Goal: Information Seeking & Learning: Learn about a topic

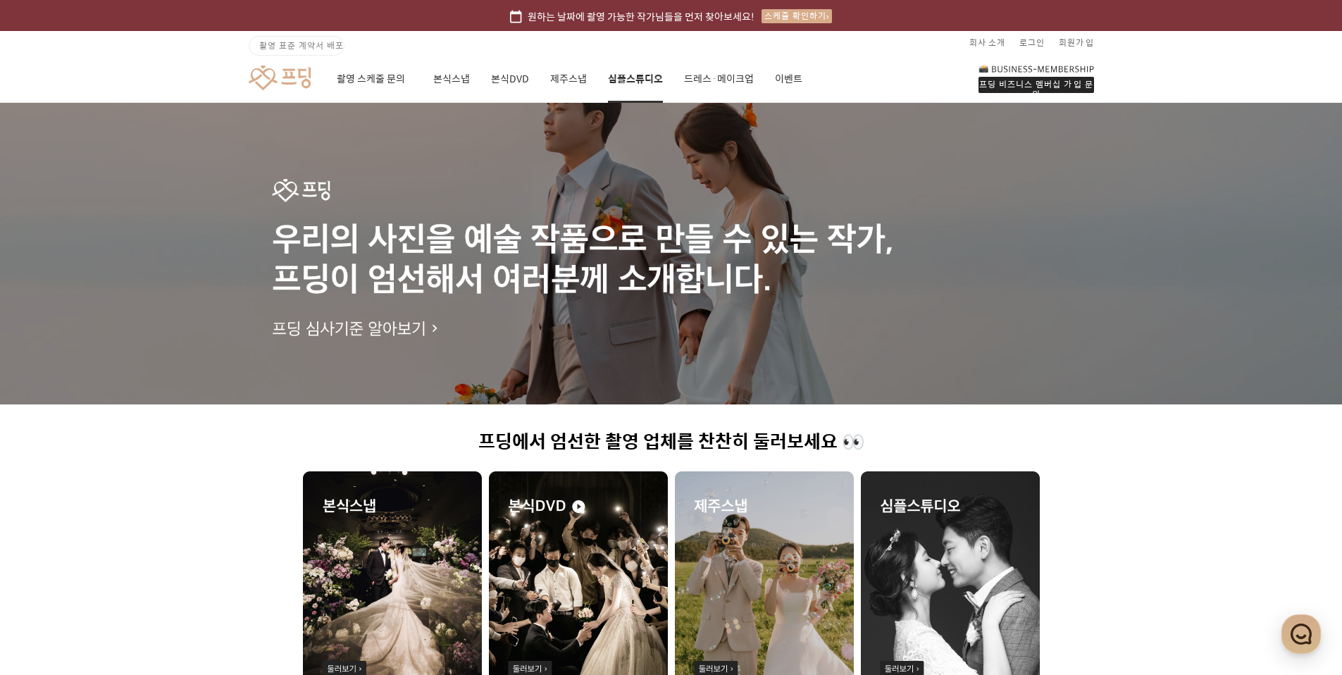
click at [631, 76] on link "심플스튜디오" at bounding box center [635, 79] width 55 height 48
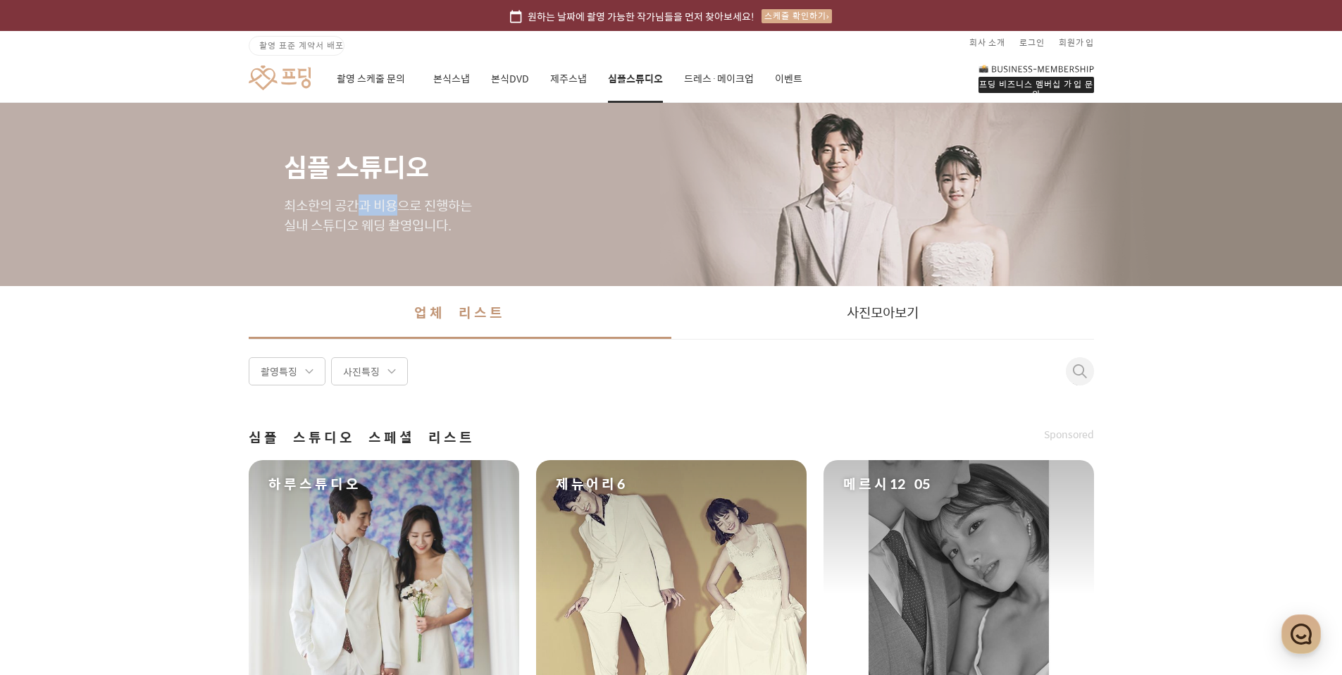
drag, startPoint x: 366, startPoint y: 208, endPoint x: 419, endPoint y: 214, distance: 53.2
click at [404, 209] on p "최소한의 공간과 비용으로 진행하는 실내 스튜디오 웨딩 촬영입니다." at bounding box center [671, 215] width 775 height 39
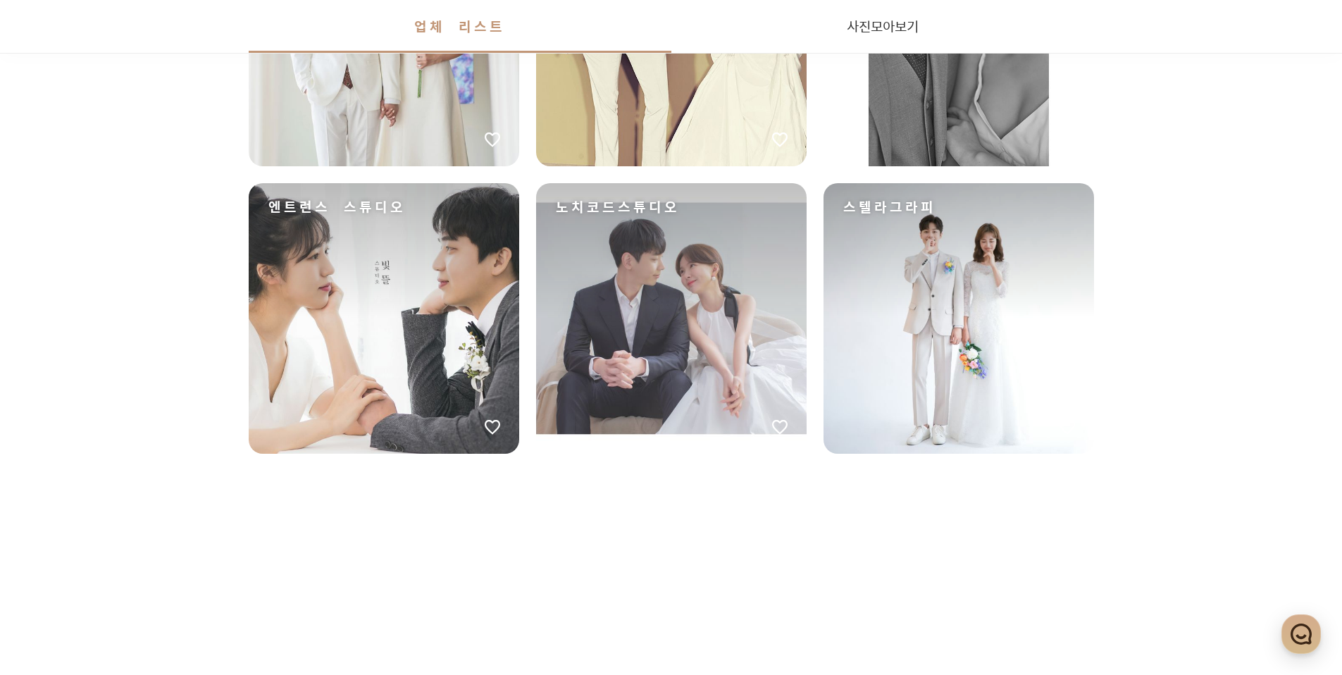
scroll to position [845, 0]
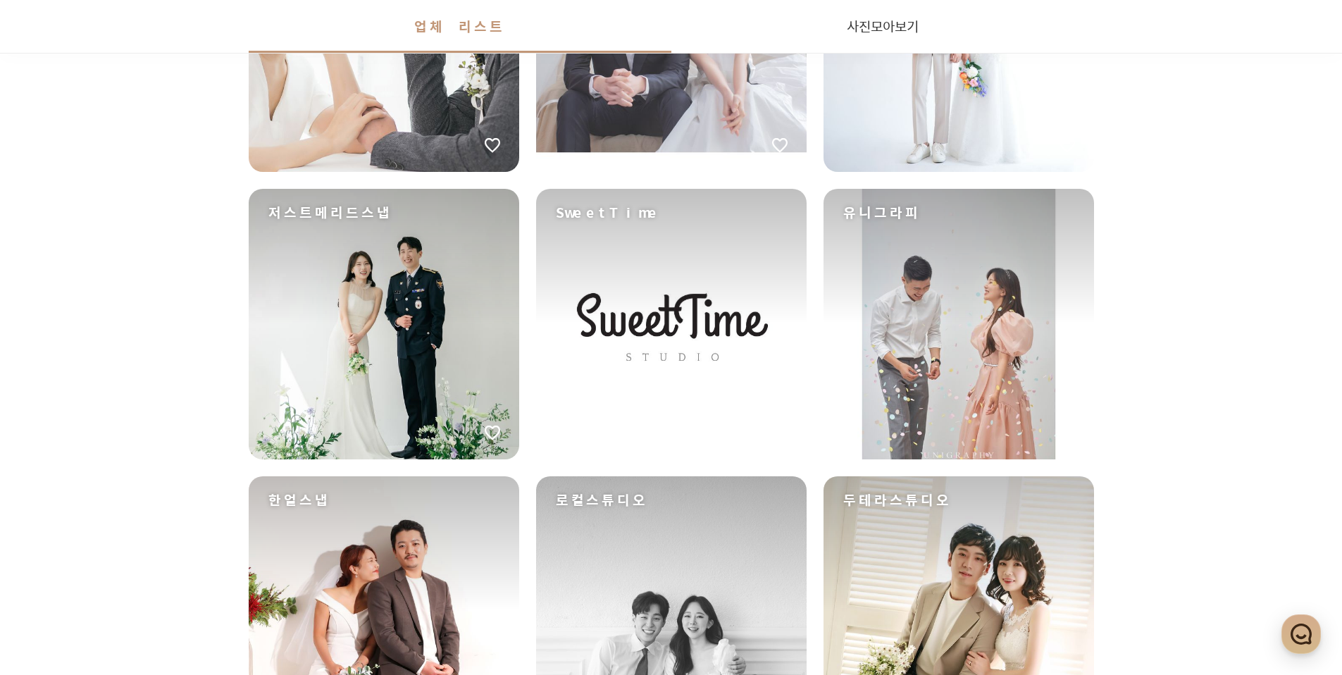
click at [907, 317] on div "유니그라피" at bounding box center [959, 324] width 271 height 271
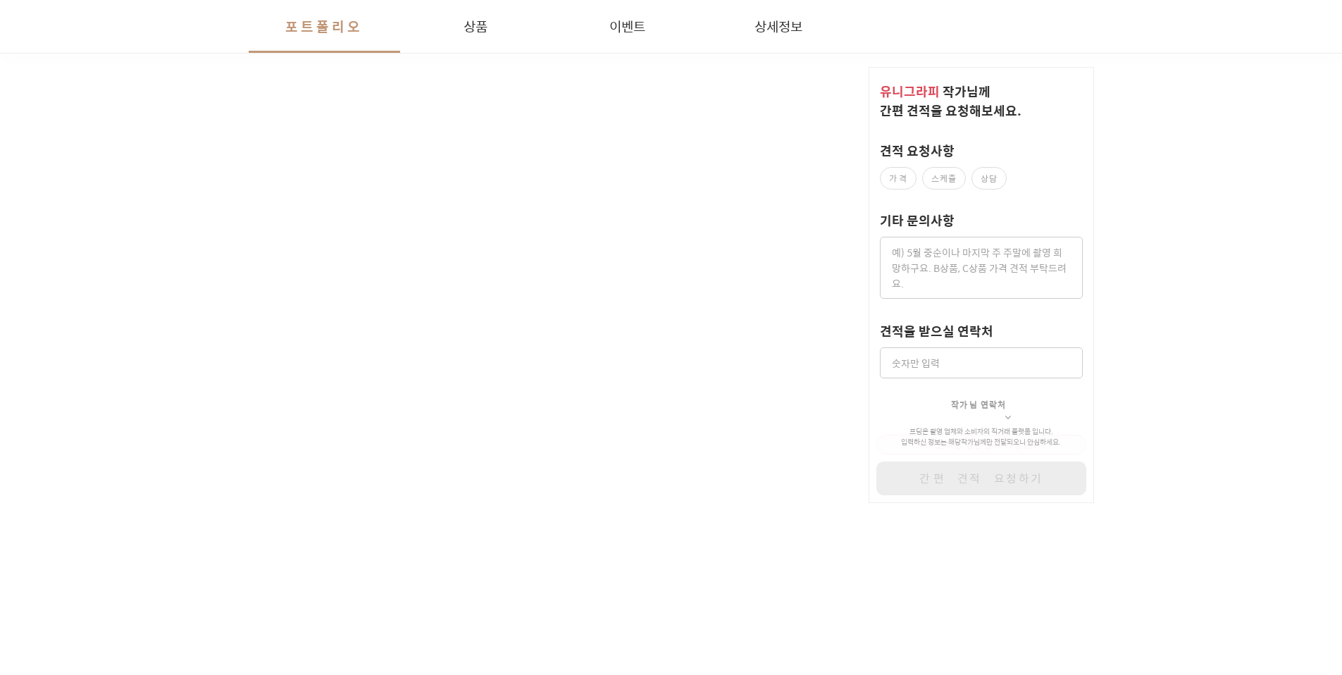
scroll to position [2254, 0]
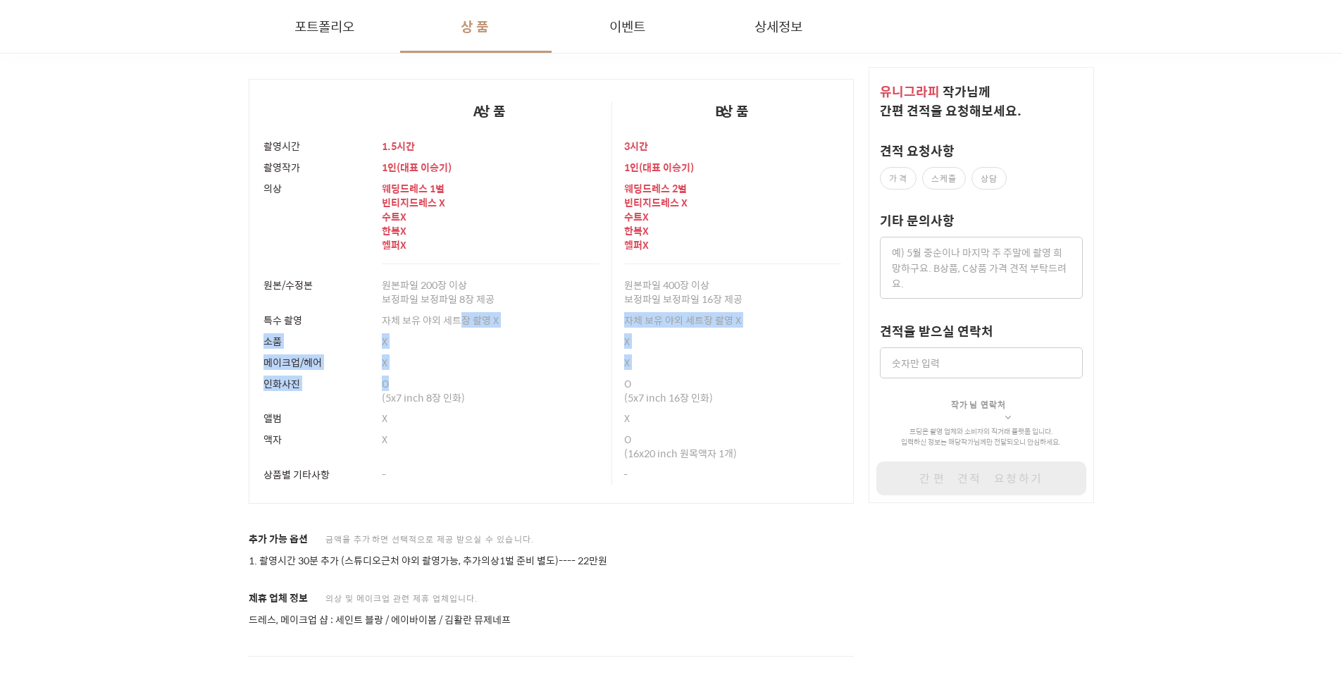
drag, startPoint x: 461, startPoint y: 312, endPoint x: 501, endPoint y: 390, distance: 87.9
click at [495, 386] on tbody "촬영시간 1.5시간 3시간 촬영작가 1 인 ( 대표 [PERSON_NAME] ) 1 인 ( 대표 [PERSON_NAME] ) [PERSON_N…" at bounding box center [551, 319] width 605 height 368
click at [579, 459] on td "X" at bounding box center [491, 445] width 242 height 35
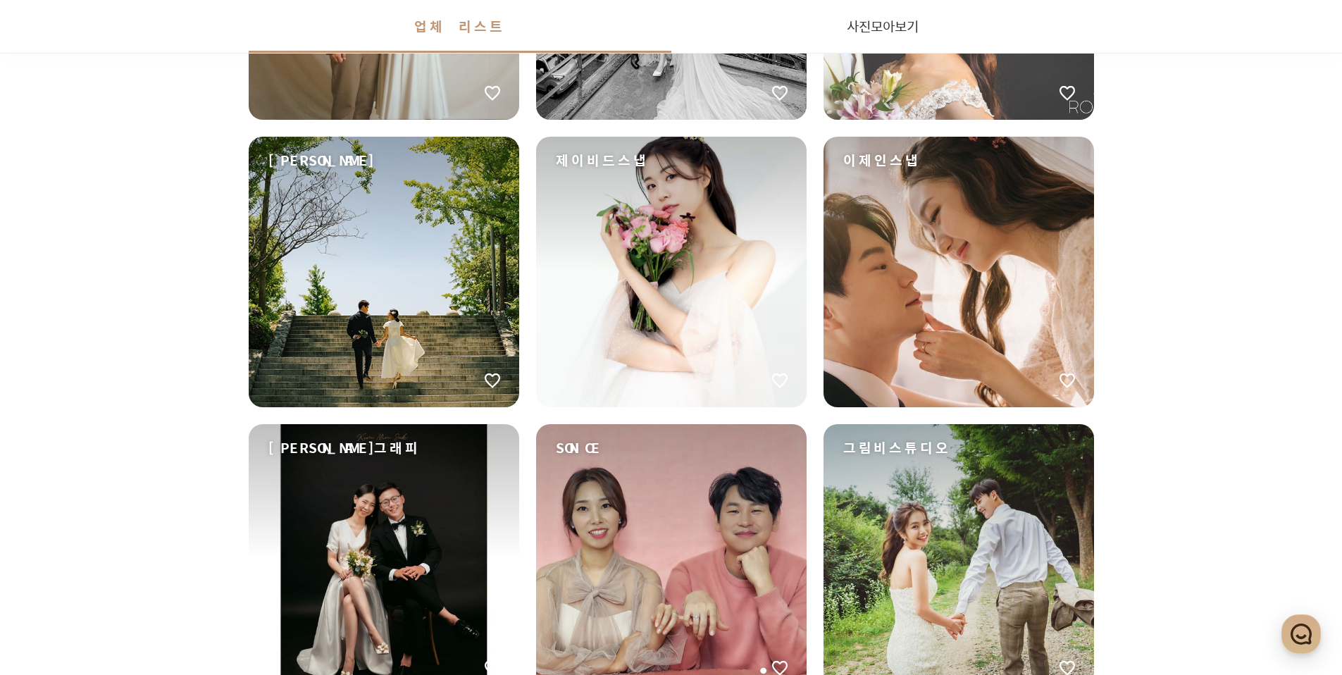
scroll to position [2043, 0]
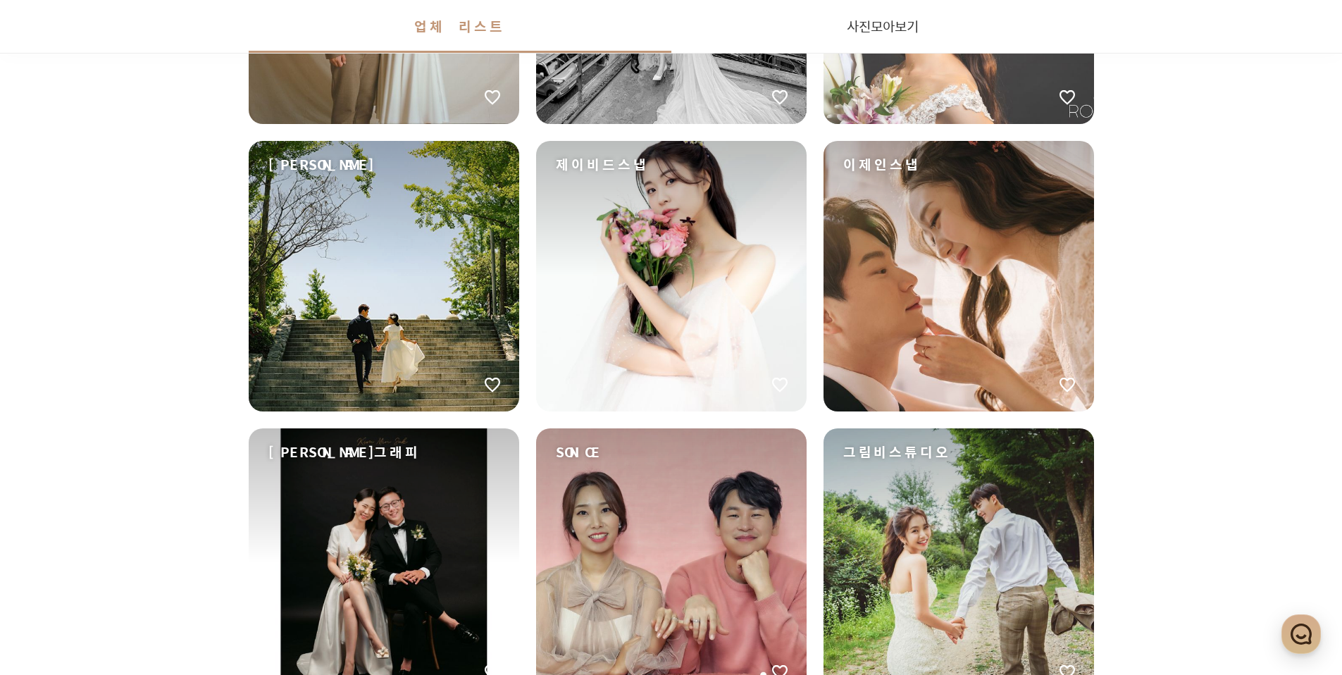
click at [446, 358] on div "[PERSON_NAME]" at bounding box center [384, 276] width 271 height 271
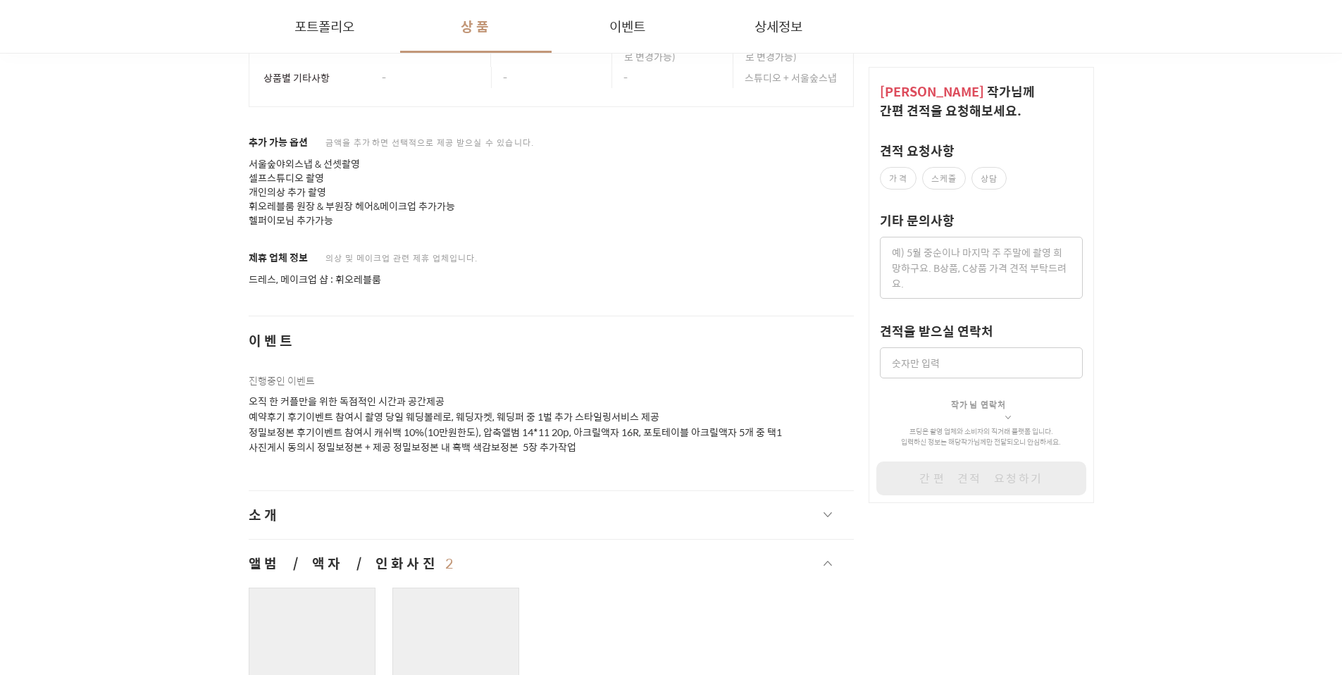
scroll to position [2043, 0]
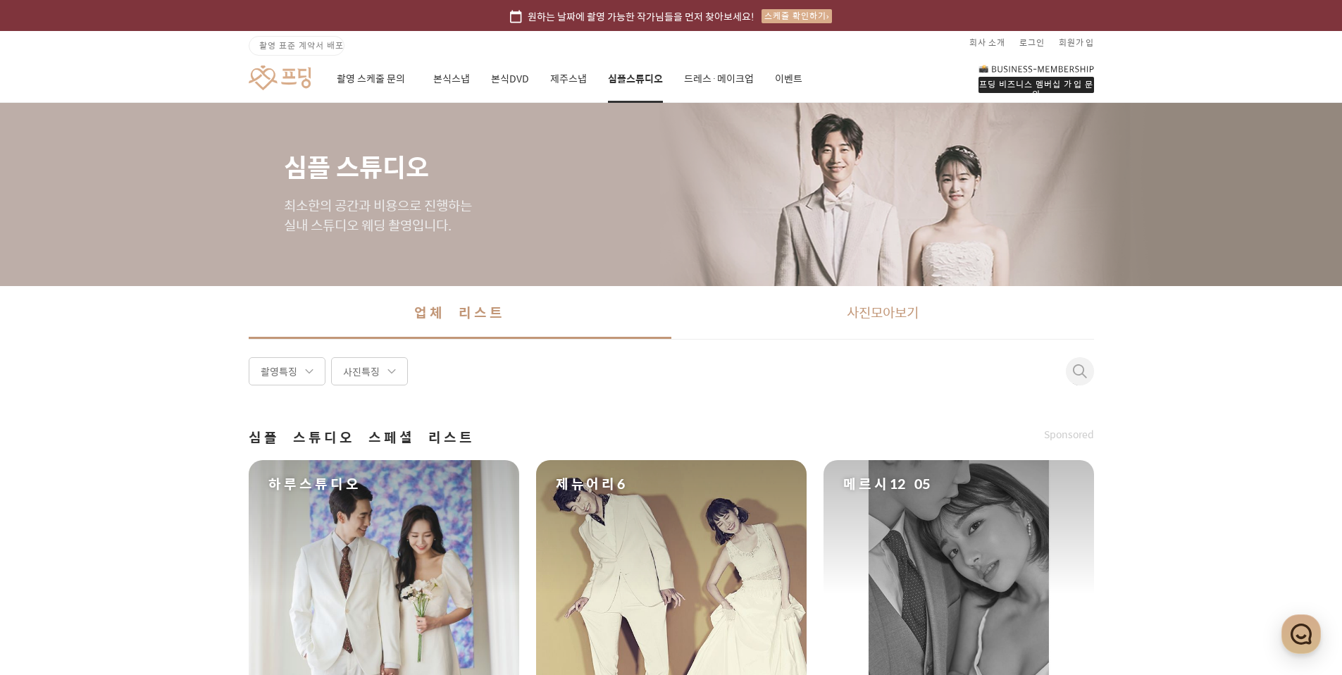
click at [888, 315] on link "사진 모아보기" at bounding box center [882, 312] width 423 height 53
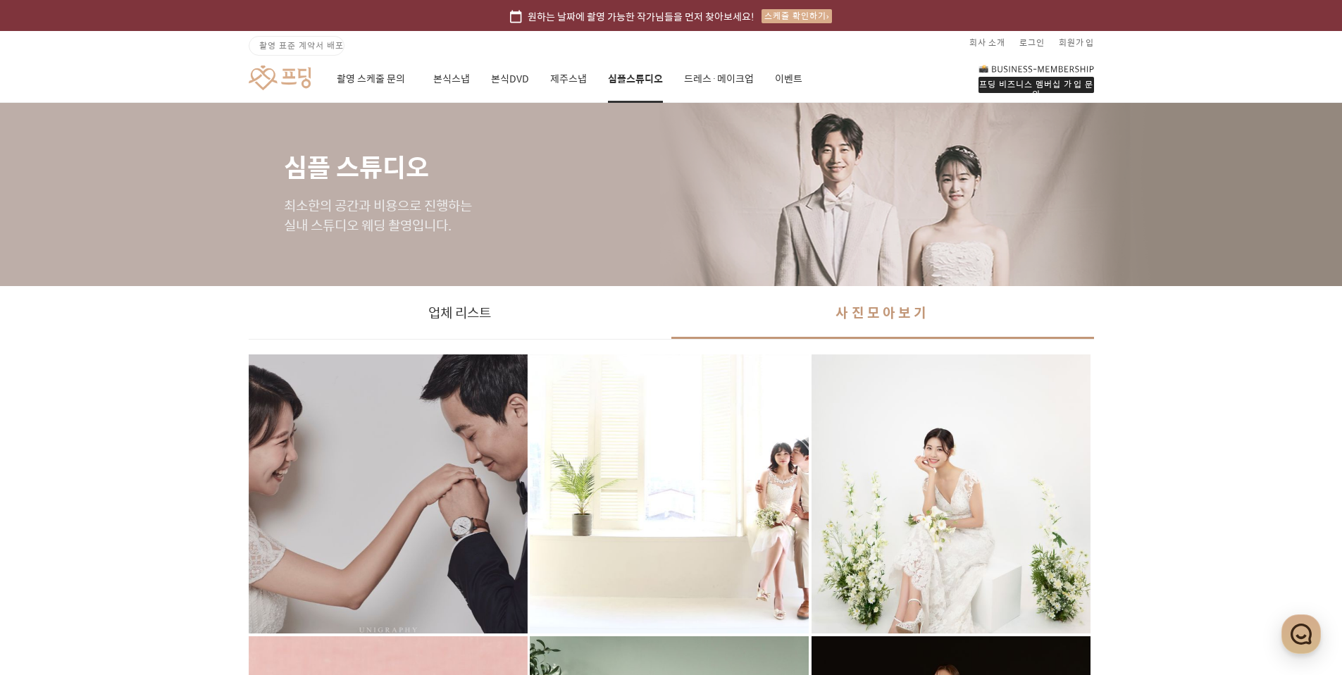
click at [771, 81] on div "촬영 스케줄 문의 본식스냅 본식DVD 제주스냅 심플스튜디오 드레스·메이크업 이벤트" at bounding box center [570, 79] width 466 height 48
click at [775, 73] on link "이벤트" at bounding box center [788, 79] width 27 height 48
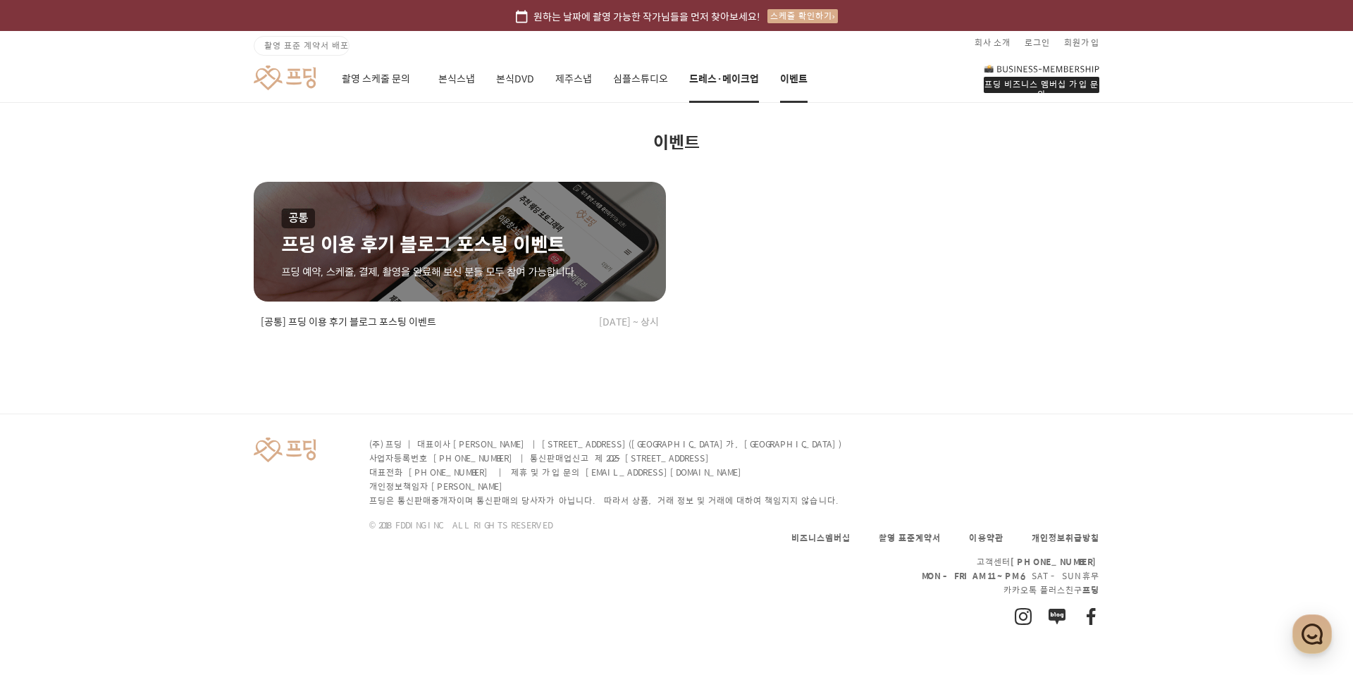
click at [726, 88] on link "드레스·메이크업" at bounding box center [724, 79] width 70 height 48
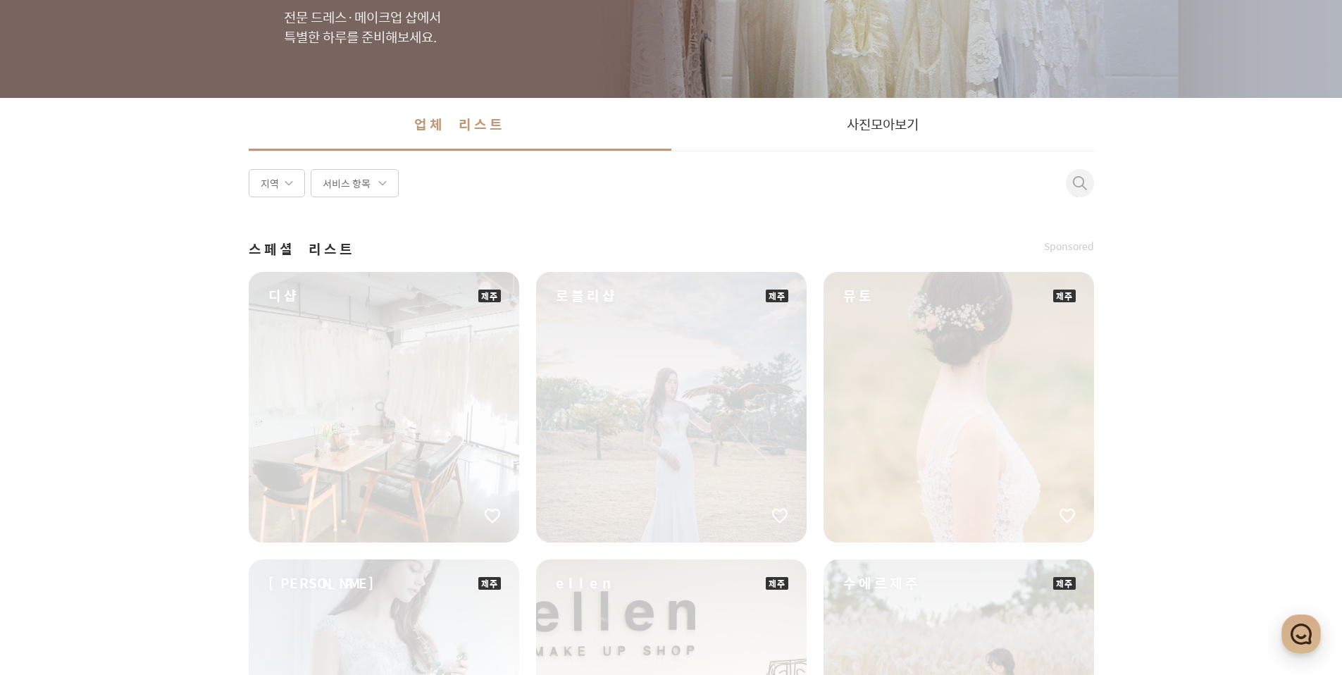
scroll to position [282, 0]
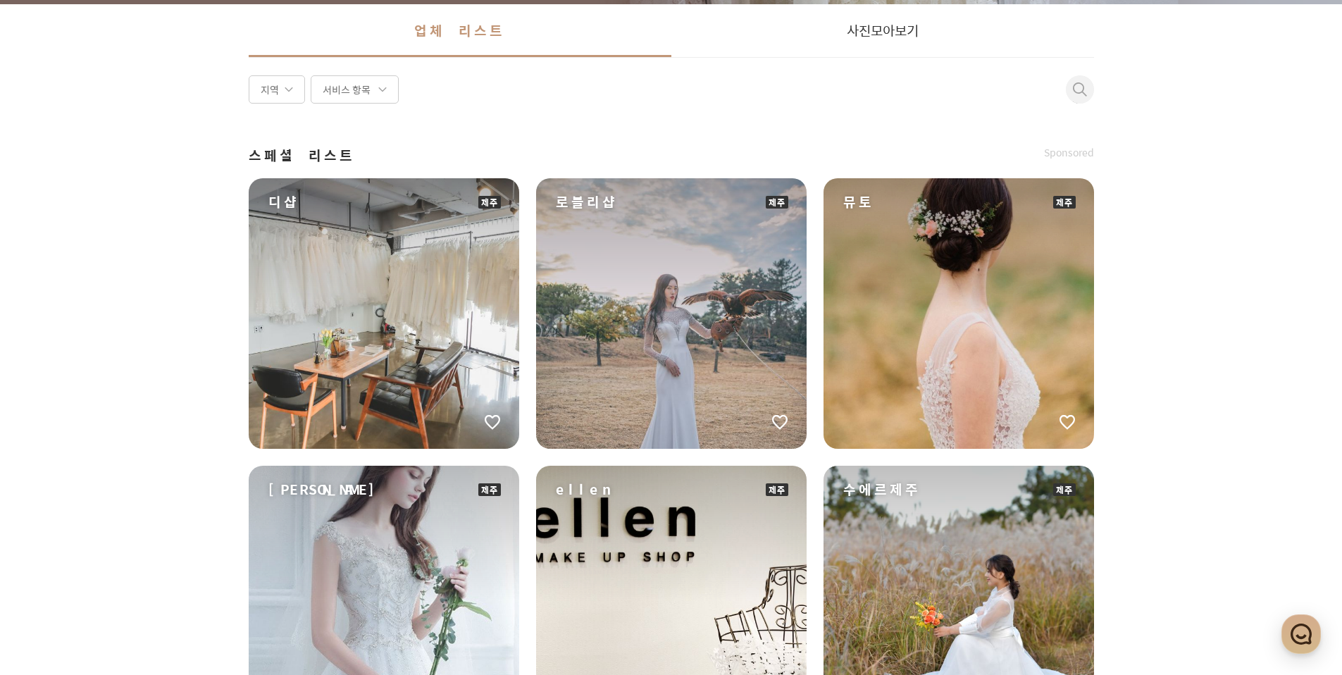
click at [454, 320] on div "디샵" at bounding box center [384, 313] width 271 height 271
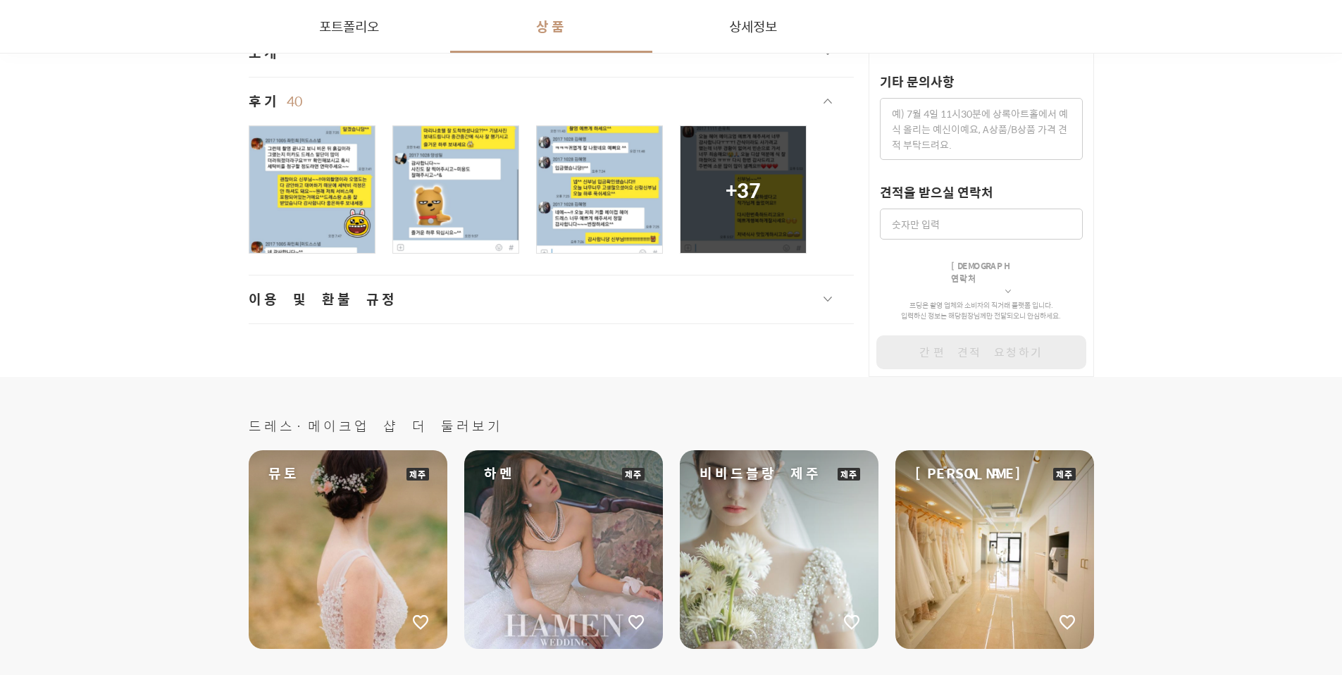
scroll to position [2818, 0]
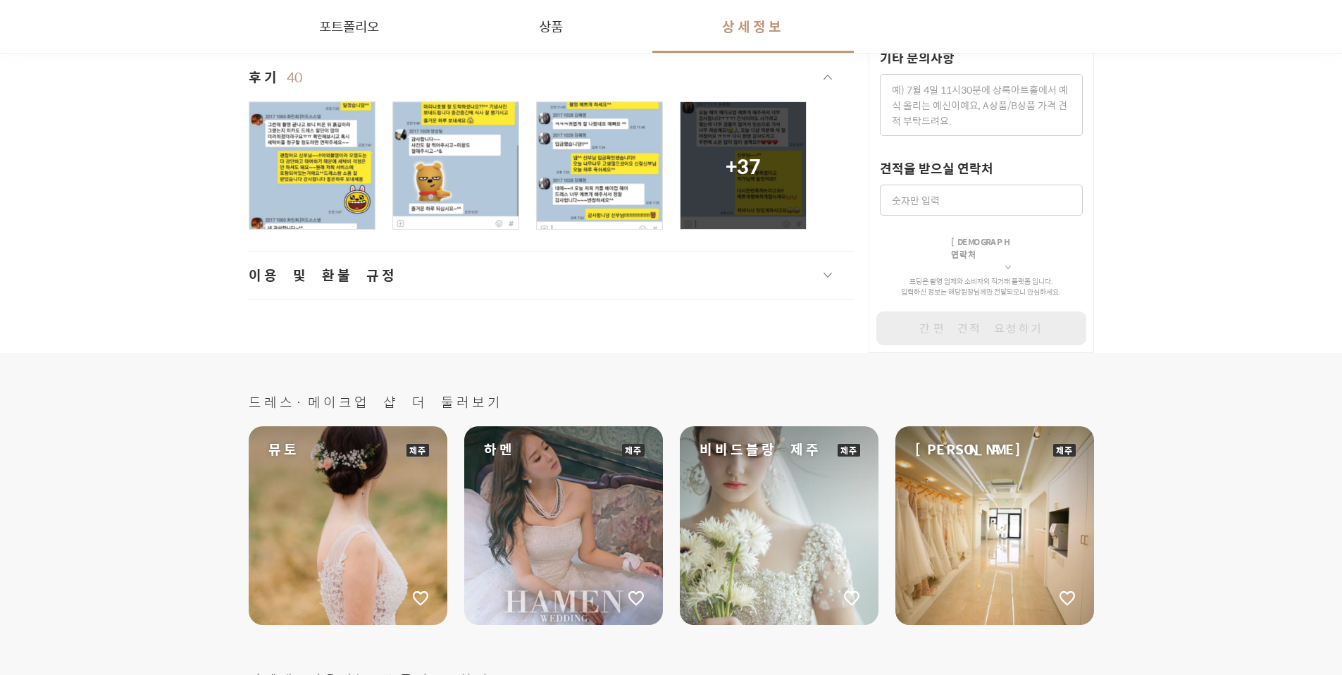
click at [986, 514] on div "[PERSON_NAME]" at bounding box center [994, 525] width 199 height 199
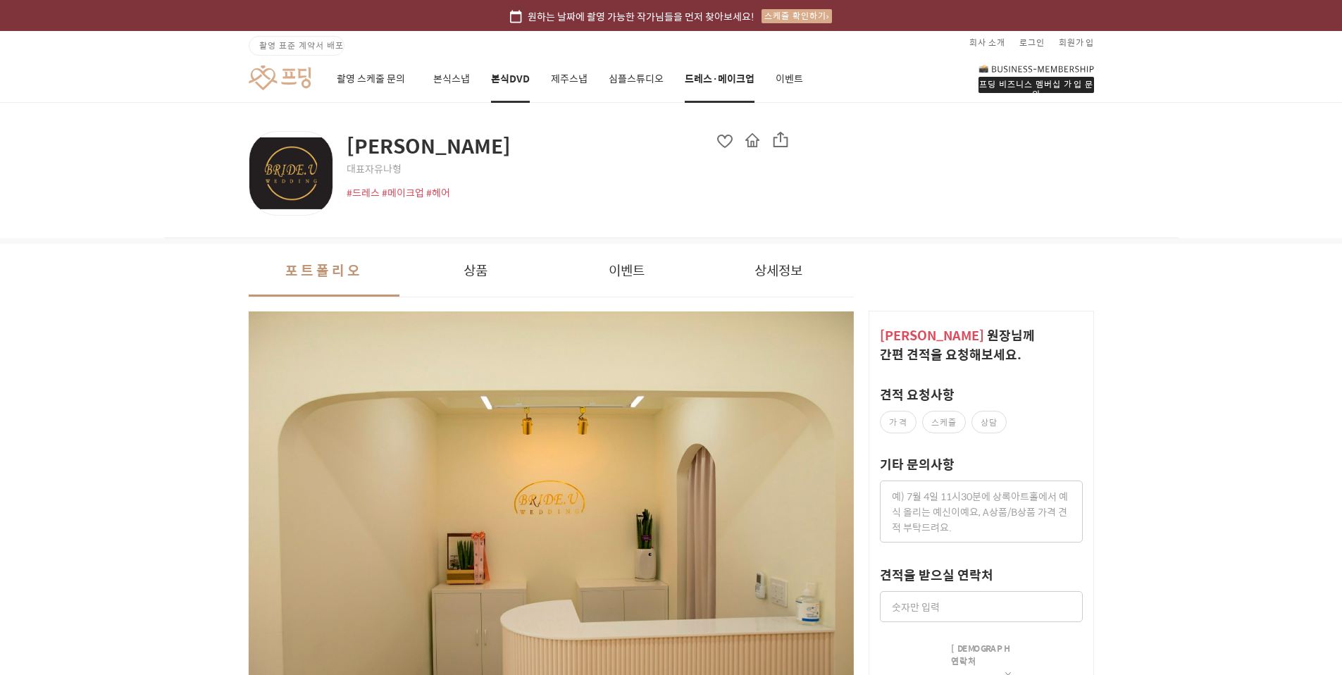
click at [497, 82] on link "본식DVD" at bounding box center [510, 79] width 39 height 48
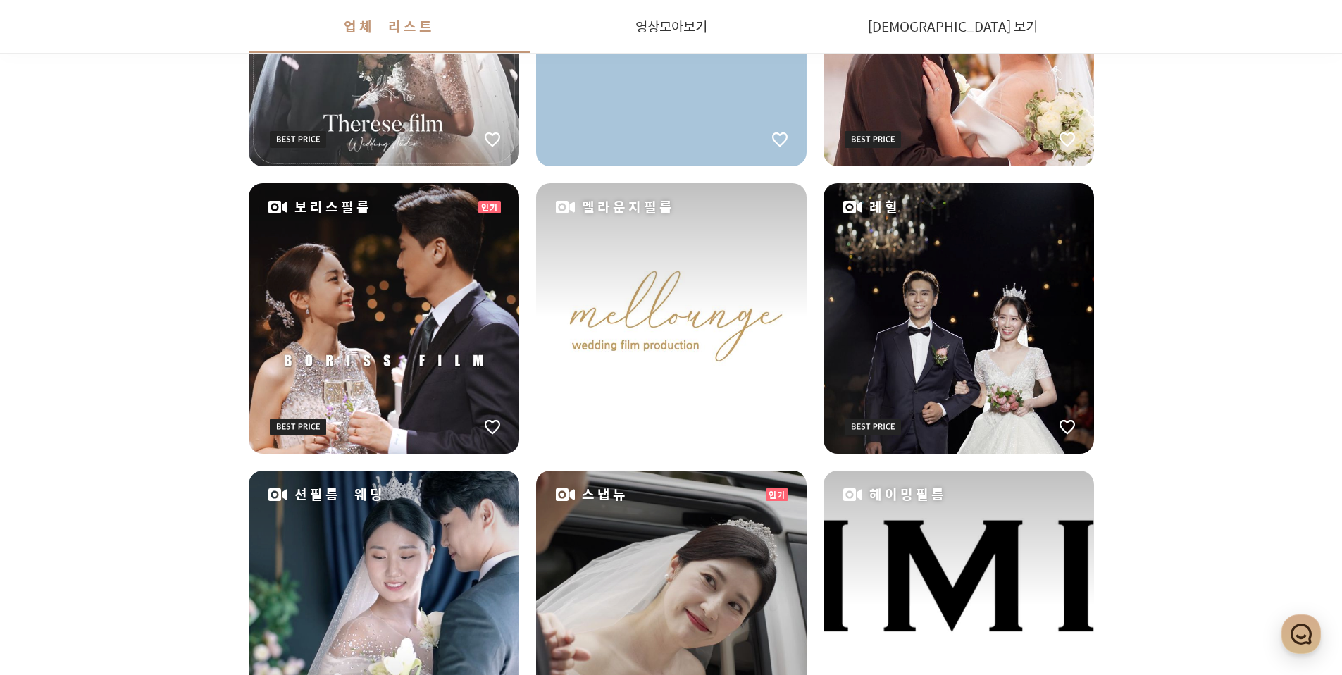
scroll to position [845, 0]
